Goal: Transaction & Acquisition: Purchase product/service

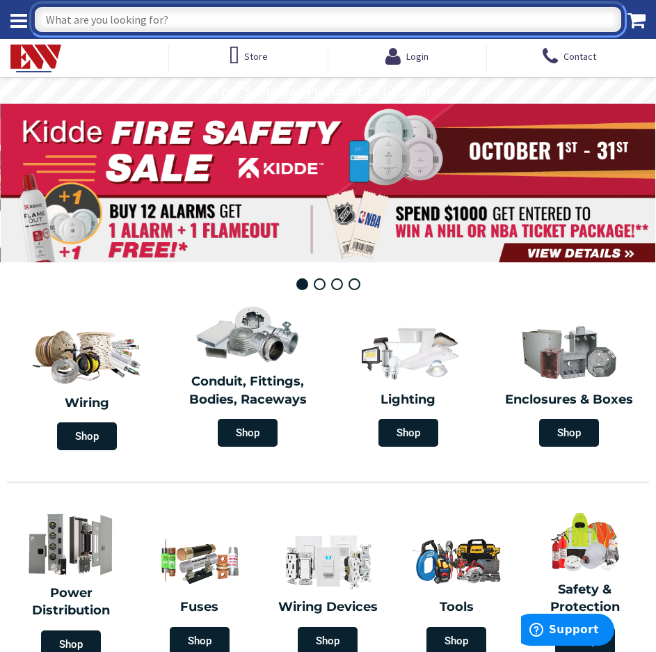
click at [173, 9] on input "What are you looking for?" at bounding box center [328, 19] width 587 height 25
type input "GOOF RING"
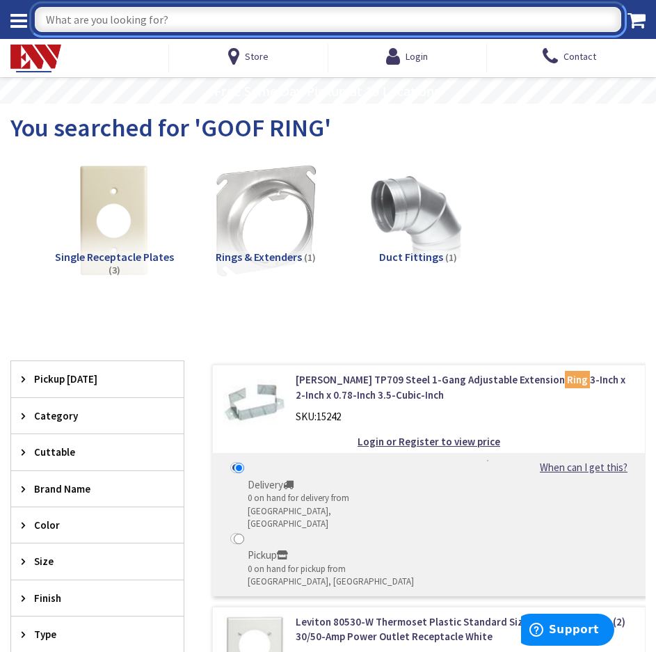
click at [159, 24] on input "What are you looking for?" at bounding box center [328, 19] width 587 height 25
paste input "RAB WFRL4R99FA120WB 4" WAFER 9W COLOR ADJUSTABLE 90 CRI 630 LUMENS ROUND"
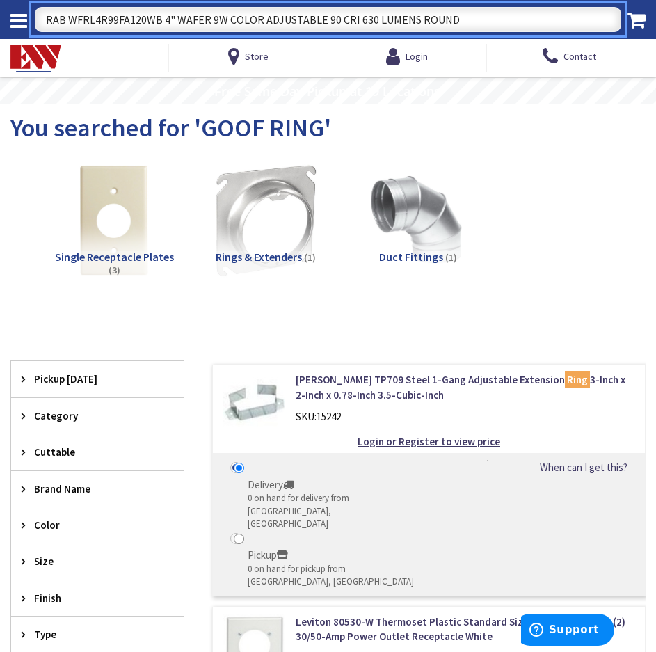
drag, startPoint x: 162, startPoint y: 22, endPoint x: 585, endPoint y: 23, distance: 423.2
click at [585, 23] on input "RAB WFRL4R99FA120WB 4" WAFER 9W COLOR ADJUSTABLE 90 CRI 630 LUMENS ROUND" at bounding box center [328, 19] width 587 height 25
drag, startPoint x: 68, startPoint y: 20, endPoint x: -6, endPoint y: 20, distance: 73.8
type input "WFRL4R99FA120WB"
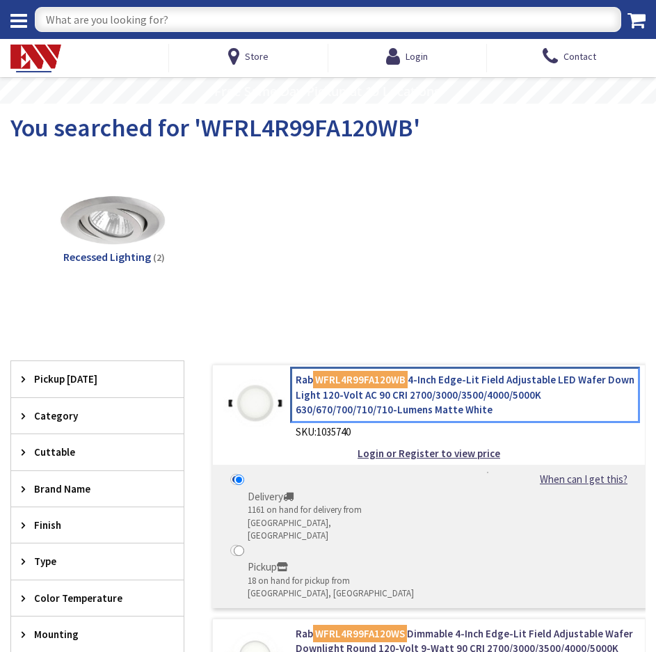
click at [311, 413] on link "Rab WFRL4R99FA120WB 4-Inch Edge-Lit Field Adjustable LED Wafer Down Light 120-V…" at bounding box center [466, 394] width 340 height 45
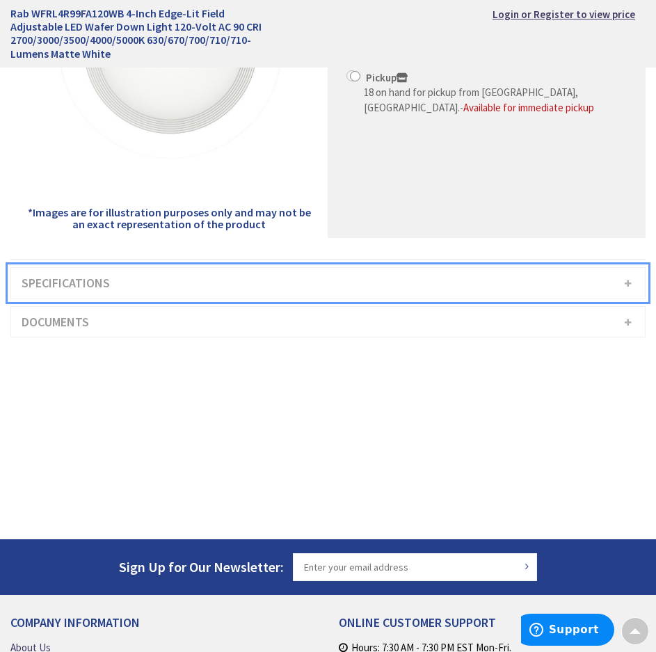
click at [82, 284] on h3 "Specifications" at bounding box center [328, 283] width 634 height 31
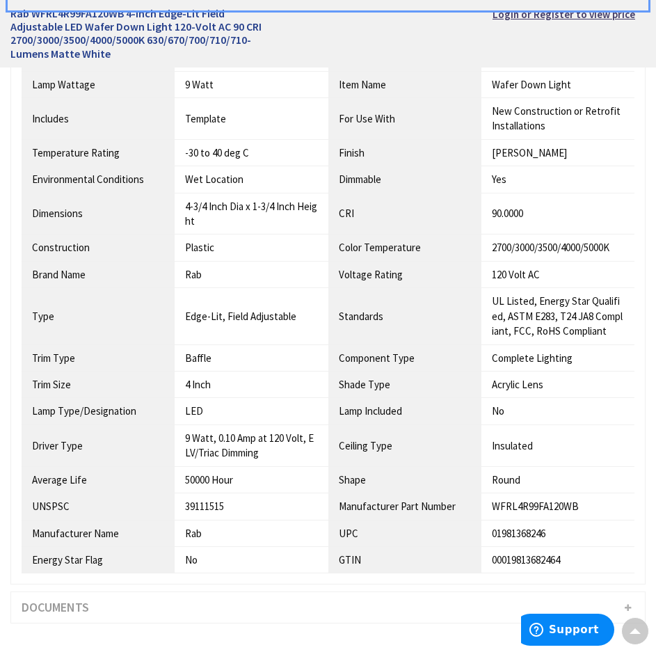
scroll to position [139, 0]
